Goal: Check status

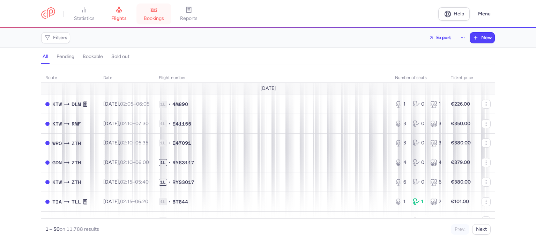
click at [156, 15] on span "bookings" at bounding box center [154, 18] width 20 height 6
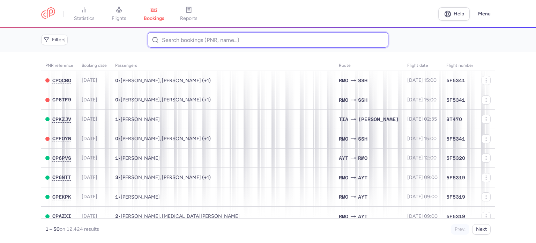
paste input "[PERSON_NAME]"
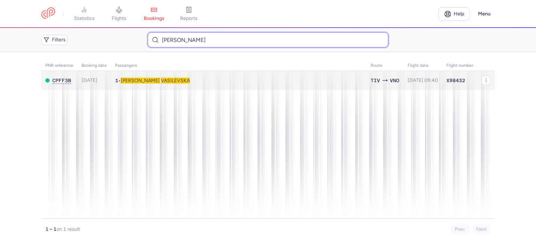
type input "[PERSON_NAME]"
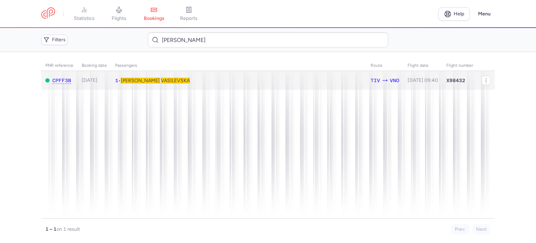
click at [161, 82] on span "VASILEVSKA" at bounding box center [175, 81] width 29 height 6
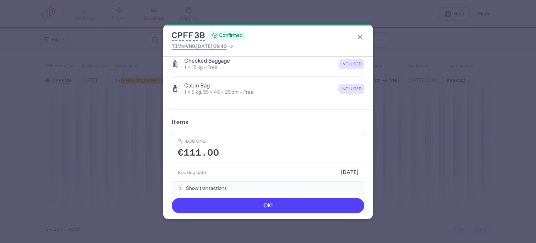
scroll to position [148, 0]
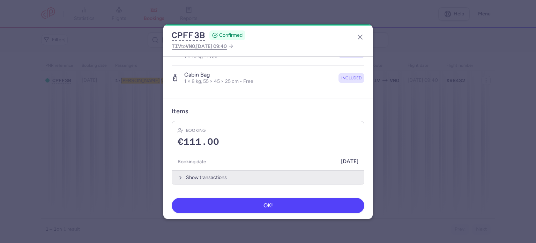
click at [209, 176] on button "Show transactions" at bounding box center [268, 177] width 192 height 14
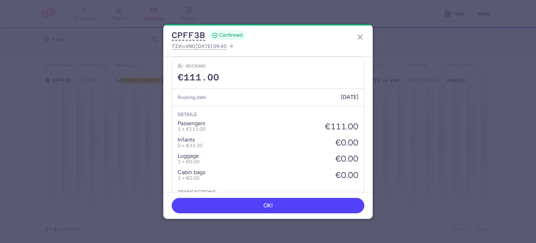
scroll to position [252, 0]
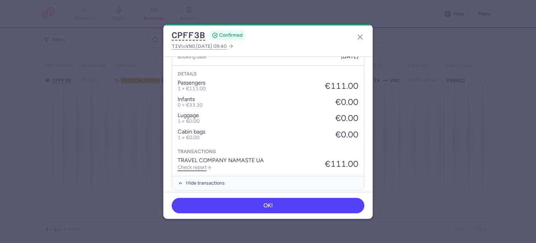
click at [197, 166] on link "Check report" at bounding box center [195, 167] width 34 height 6
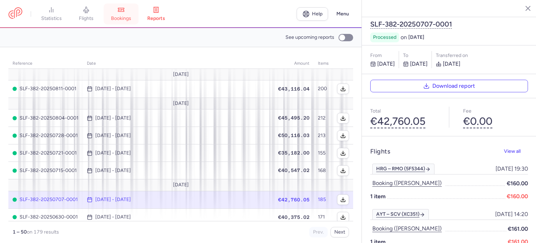
click at [130, 13] on link "bookings" at bounding box center [121, 13] width 35 height 15
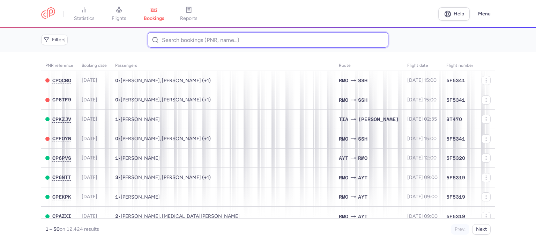
click at [168, 42] on input at bounding box center [268, 39] width 241 height 15
paste input "[PERSON_NAME]"
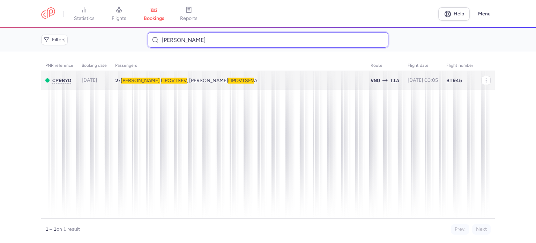
type input "[PERSON_NAME]"
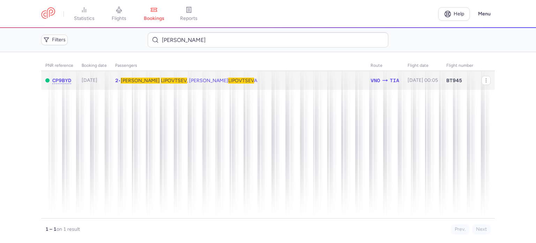
click at [161, 80] on span "LIPOVTSEV" at bounding box center [174, 81] width 26 height 6
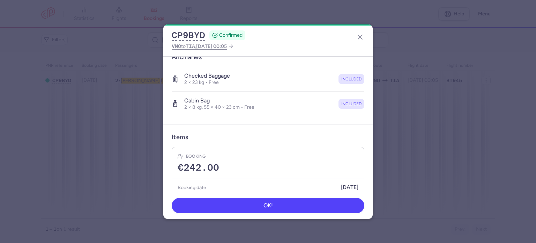
scroll to position [172, 0]
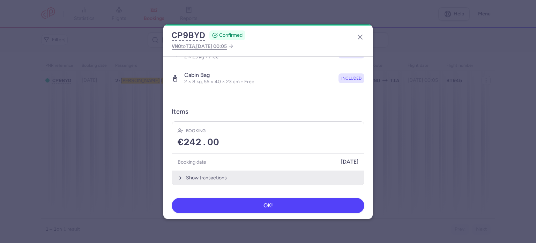
click at [193, 176] on button "Show transactions" at bounding box center [268, 177] width 192 height 14
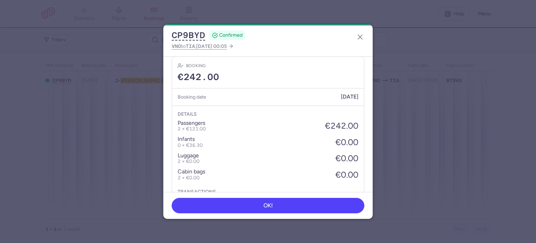
scroll to position [277, 0]
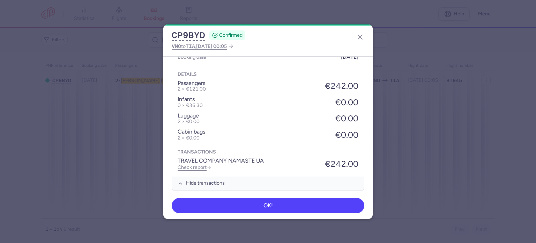
click at [195, 165] on link "Check report" at bounding box center [195, 167] width 34 height 6
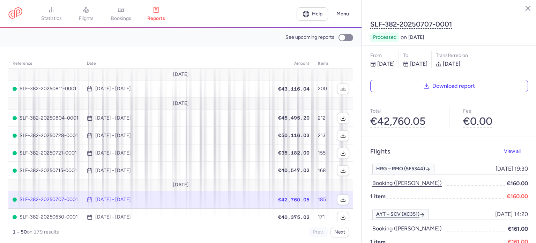
click at [121, 14] on link "bookings" at bounding box center [121, 13] width 35 height 15
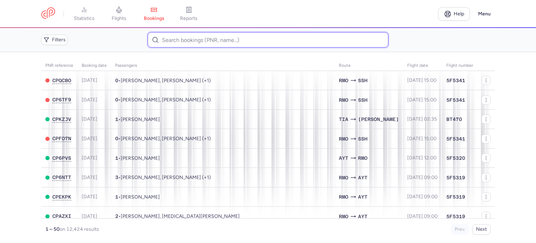
paste input "[PERSON_NAME]"
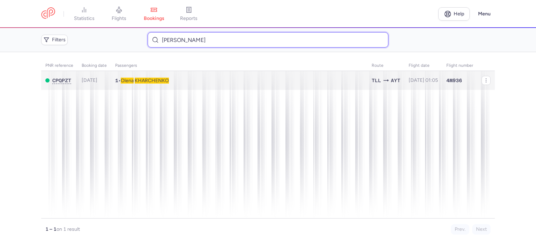
type input "[PERSON_NAME]"
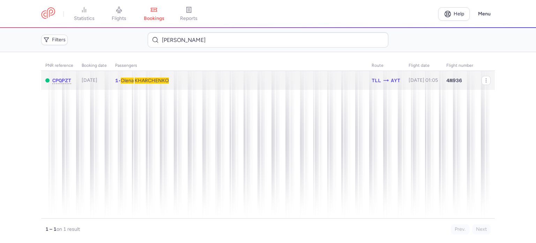
click at [153, 81] on span "KHARCHENKO" at bounding box center [152, 81] width 34 height 6
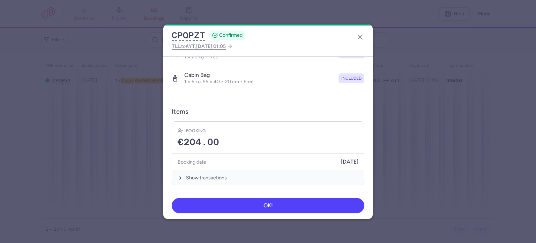
scroll to position [148, 0]
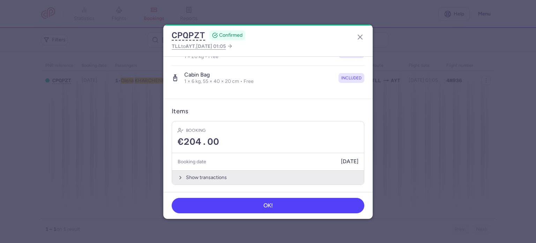
click at [194, 176] on button "Show transactions" at bounding box center [268, 177] width 192 height 14
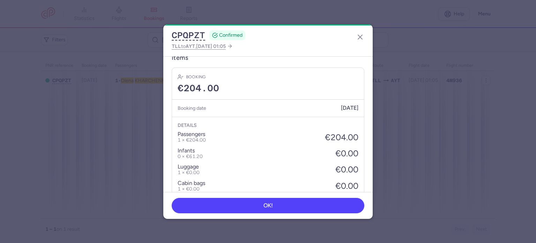
scroll to position [252, 0]
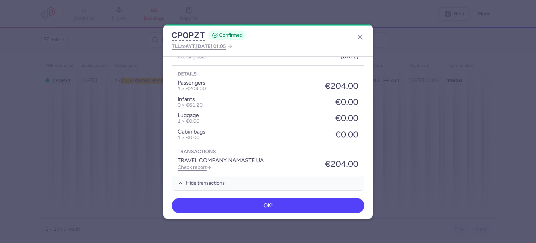
click at [193, 166] on link "Check report" at bounding box center [195, 167] width 34 height 6
